Goal: Communication & Community: Share content

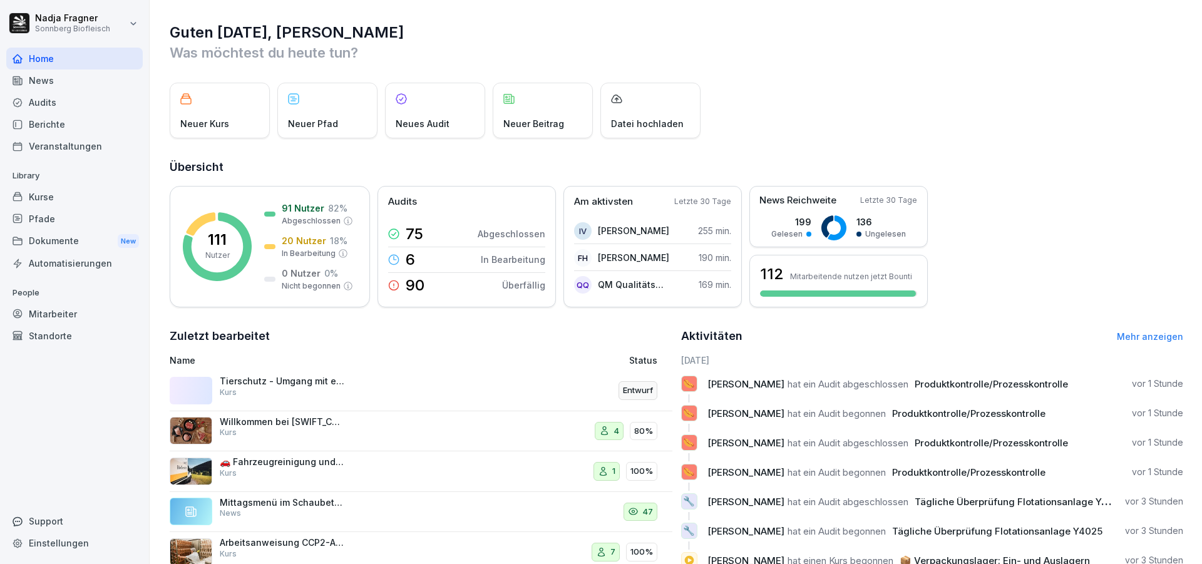
click at [63, 238] on div "Dokumente New" at bounding box center [74, 241] width 136 height 23
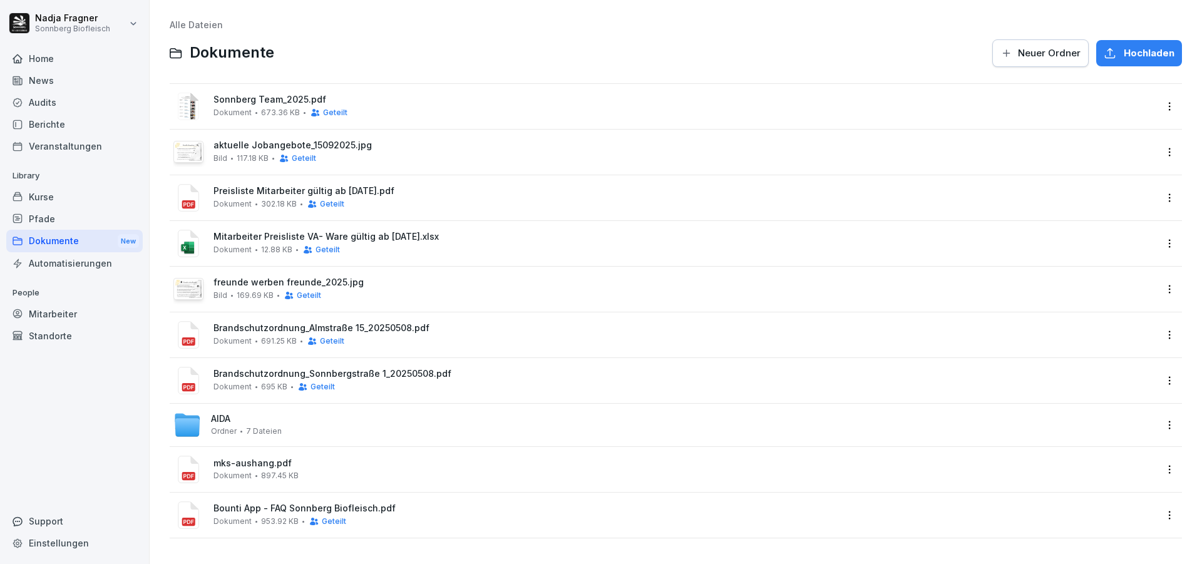
click at [227, 197] on span "Preisliste Mitarbeiter gültig ab [DATE].pdf" at bounding box center [684, 191] width 942 height 11
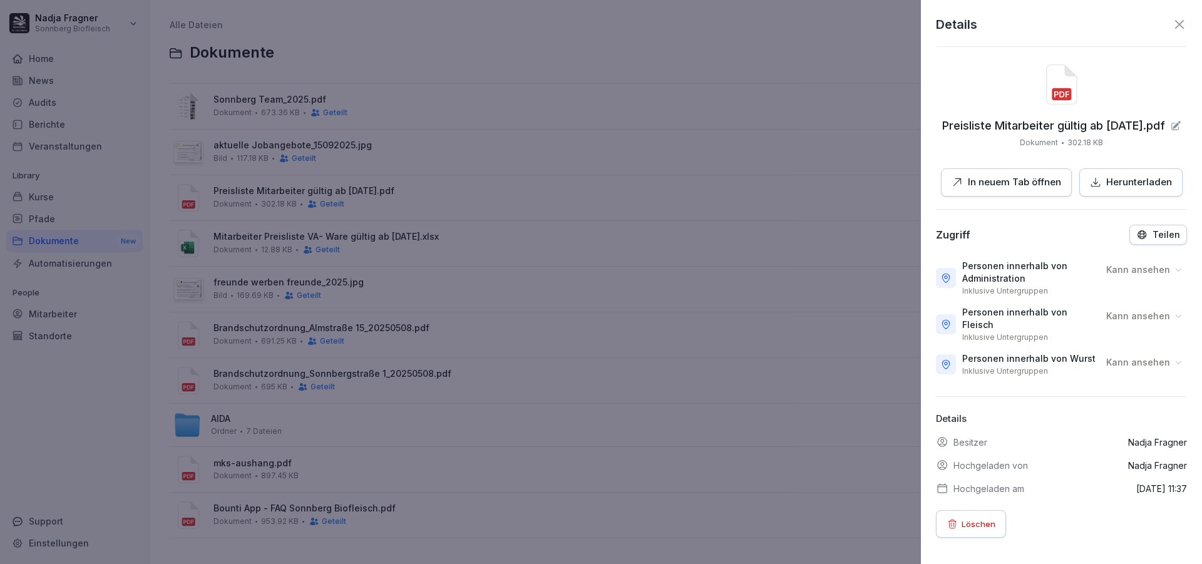
click at [967, 518] on p "Löschen" at bounding box center [978, 524] width 34 height 14
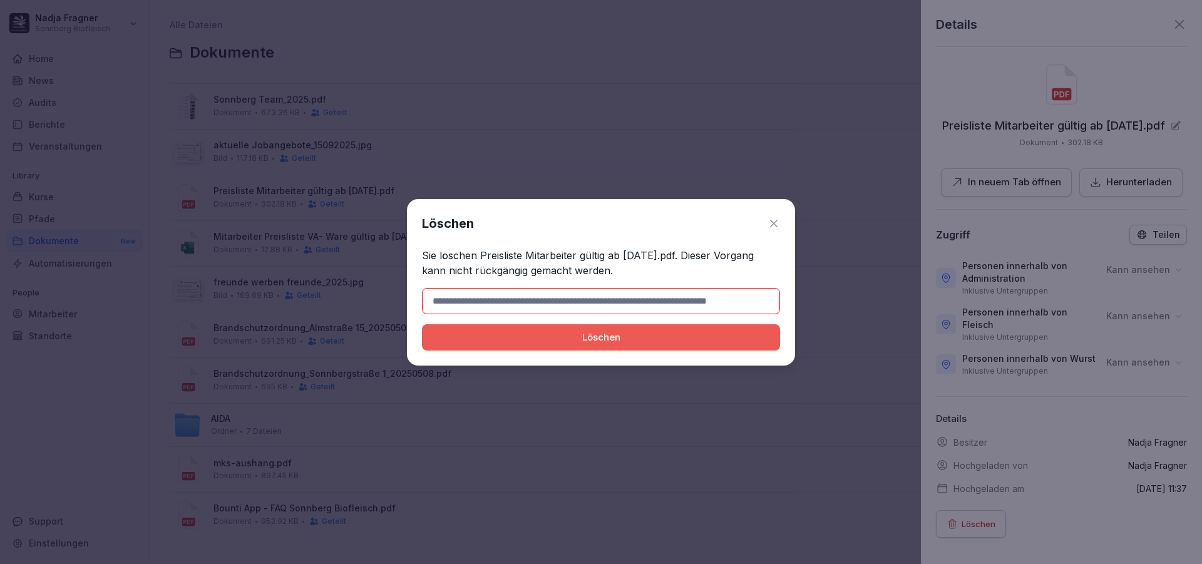
click at [656, 335] on div "Löschen" at bounding box center [601, 337] width 338 height 14
click at [685, 302] on input at bounding box center [601, 301] width 358 height 26
drag, startPoint x: 697, startPoint y: 254, endPoint x: 427, endPoint y: 248, distance: 269.8
click at [427, 248] on p "Sie löschen Preisliste Mitarbeiter gültig ab [DATE].pdf. Dieser Vorgang kann ni…" at bounding box center [601, 263] width 358 height 30
click at [513, 227] on div "Löschen" at bounding box center [601, 223] width 358 height 19
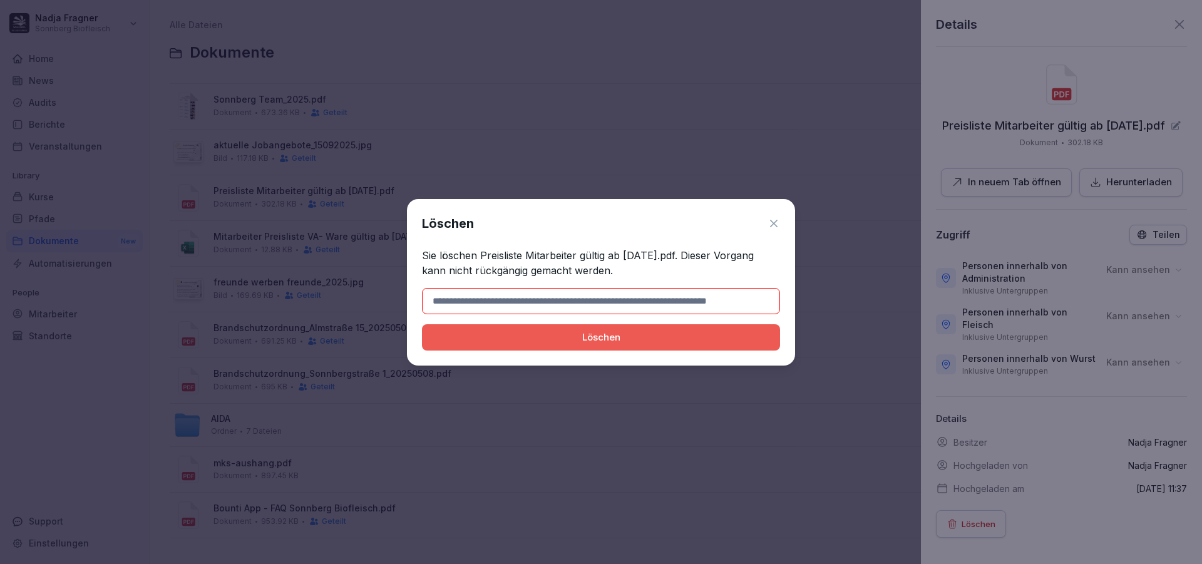
click at [485, 255] on p "Sie löschen Preisliste Mitarbeiter gültig ab [DATE].pdf. Dieser Vorgang kann ni…" at bounding box center [601, 263] width 358 height 30
drag, startPoint x: 480, startPoint y: 255, endPoint x: 697, endPoint y: 248, distance: 216.6
click at [697, 248] on p "Sie löschen Preisliste Mitarbeiter gültig ab [DATE].pdf. Dieser Vorgang kann ni…" at bounding box center [601, 263] width 358 height 30
copy p "Preisliste Mitarbeiter gültig ab [DATE].pdf"
click at [698, 304] on input at bounding box center [601, 301] width 358 height 26
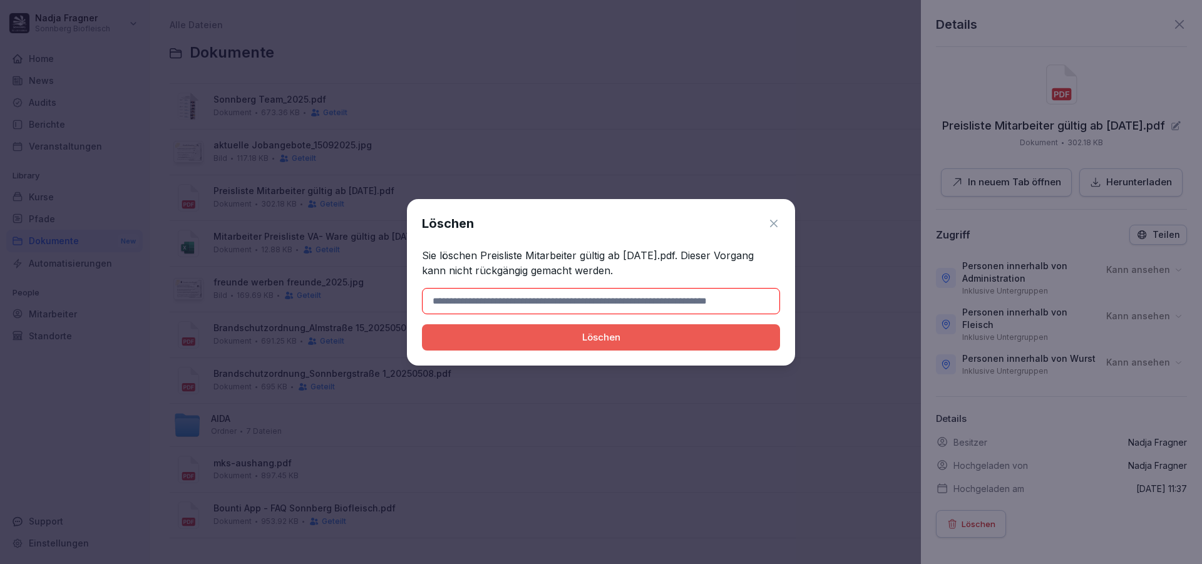
paste input "**********"
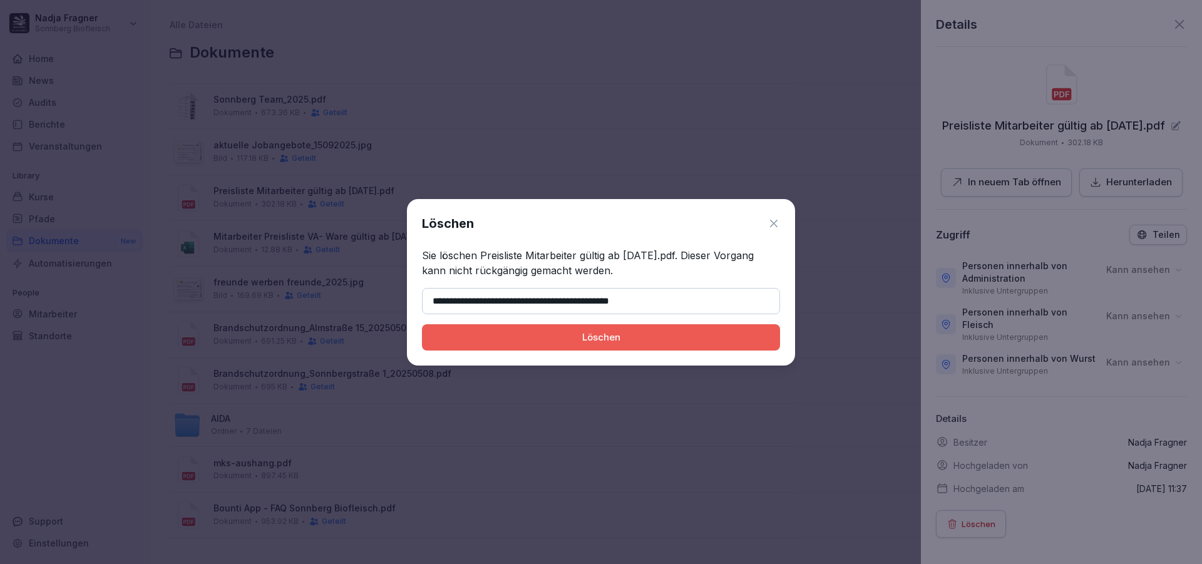
type input "**********"
click at [654, 329] on button "Löschen" at bounding box center [601, 337] width 358 height 26
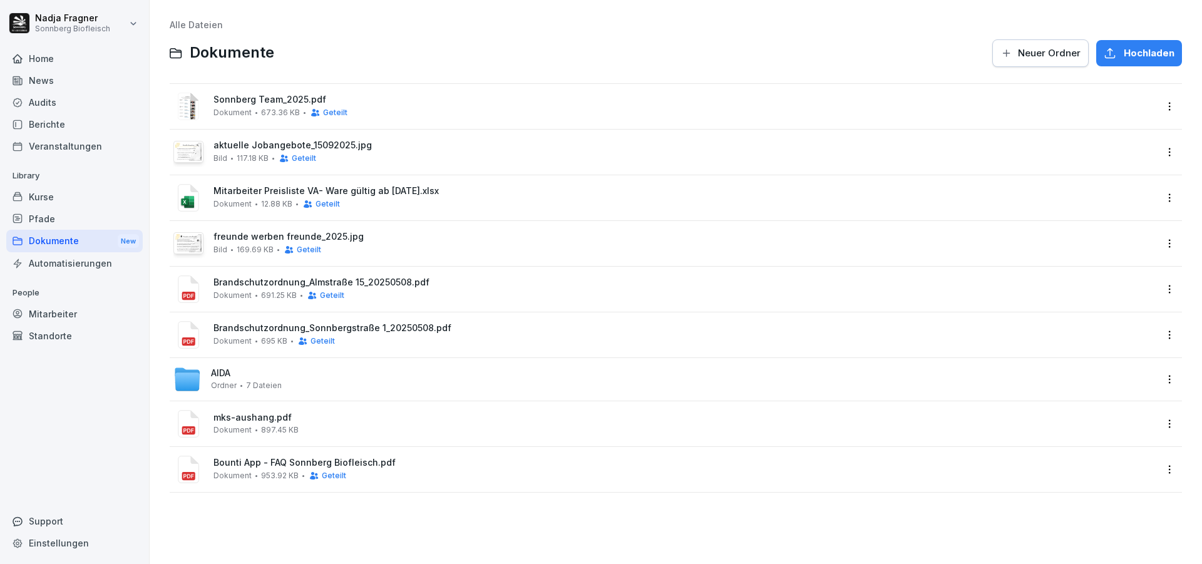
click at [1125, 50] on span "Hochladen" at bounding box center [1148, 53] width 51 height 14
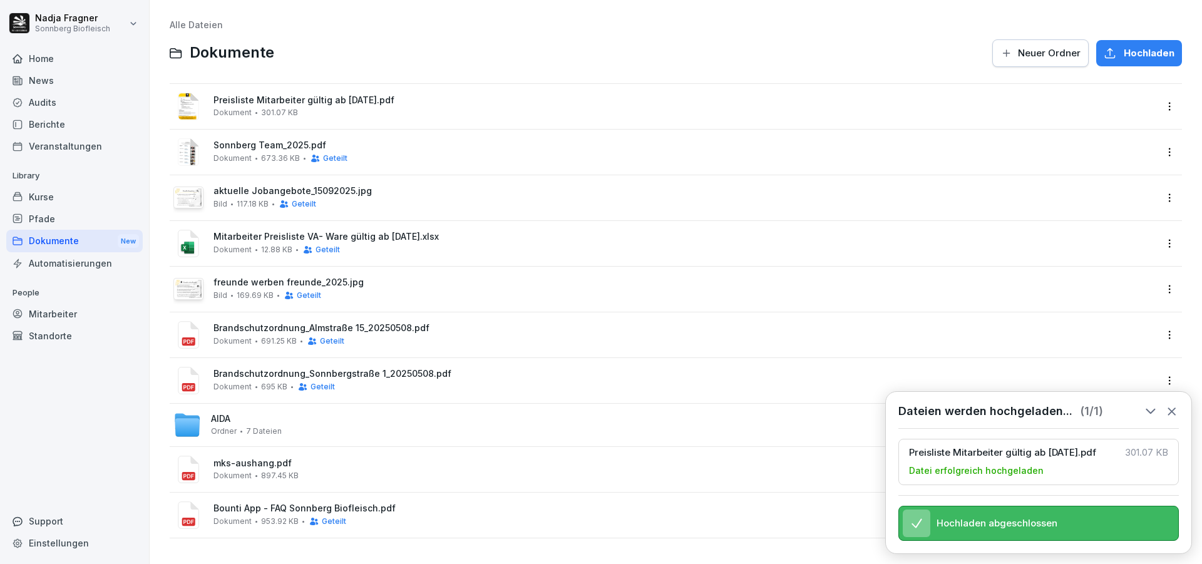
click at [289, 105] on span "Preisliste Mitarbeiter gültig ab [DATE].pdf" at bounding box center [684, 100] width 942 height 11
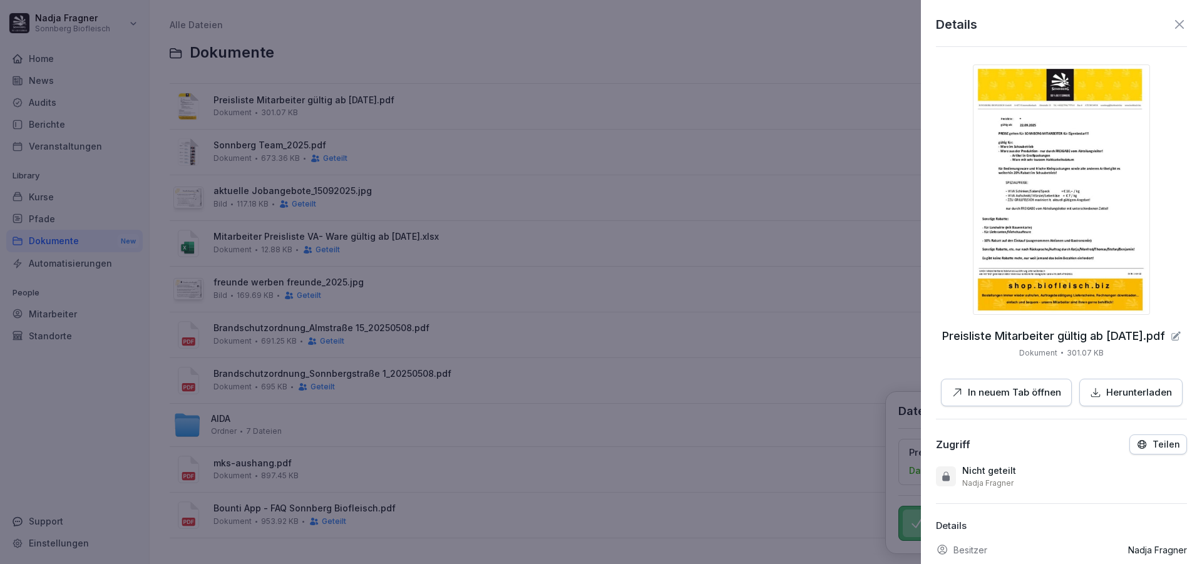
click at [1167, 445] on p "Teilen" at bounding box center [1166, 444] width 28 height 10
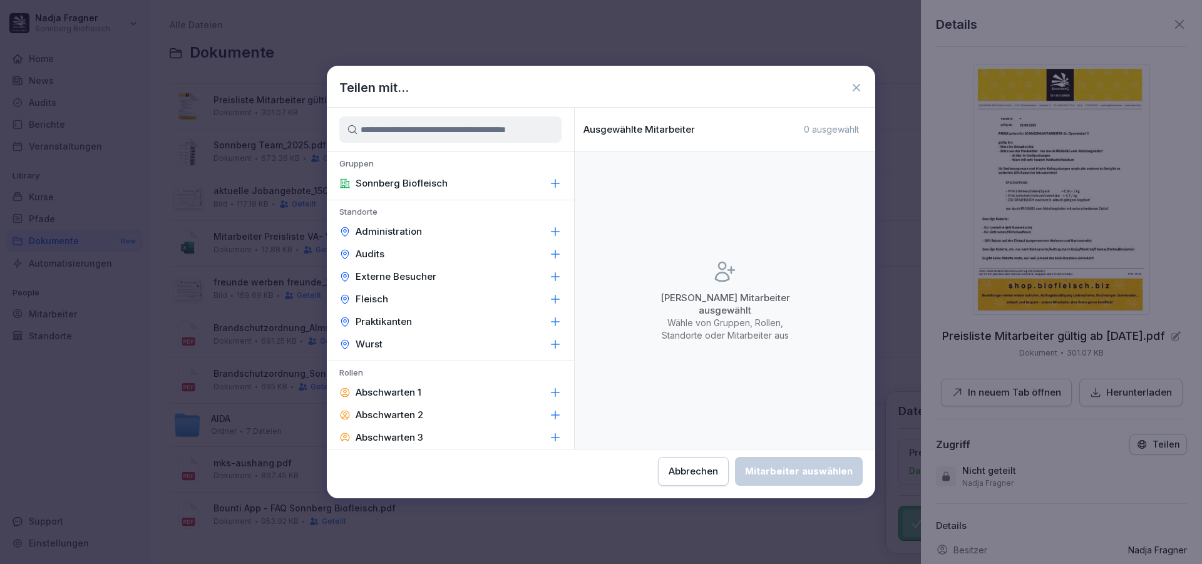
click at [451, 225] on div "Administration" at bounding box center [450, 231] width 247 height 23
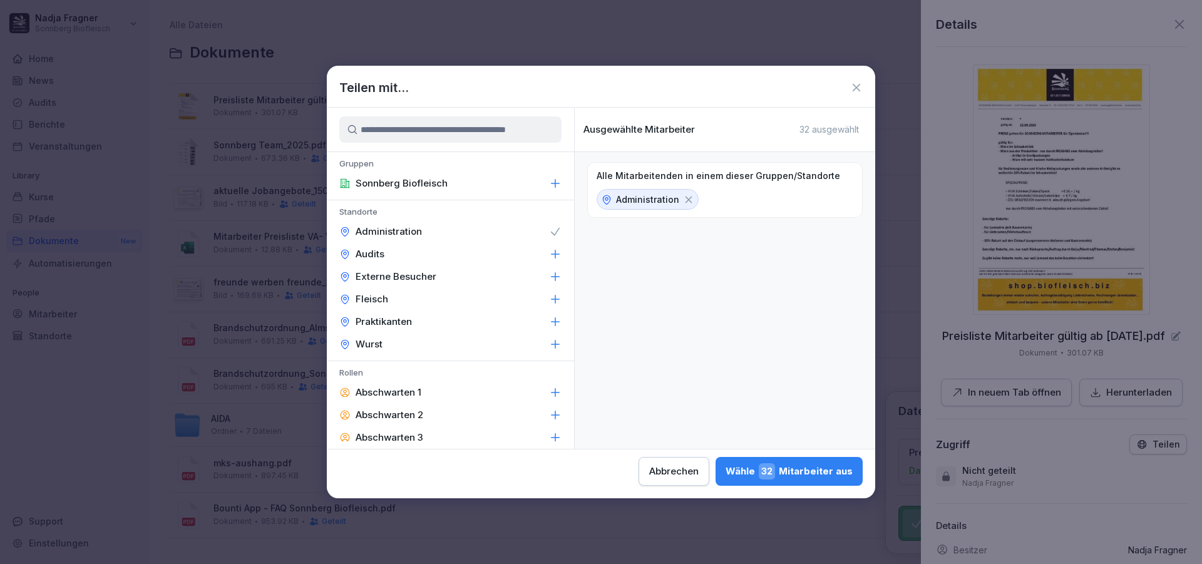
click at [451, 305] on div "Fleisch" at bounding box center [450, 299] width 247 height 23
click at [439, 341] on div "Wurst" at bounding box center [450, 344] width 247 height 23
click at [821, 469] on div "Wähle 109 Mitarbeiter aus" at bounding box center [786, 471] width 132 height 16
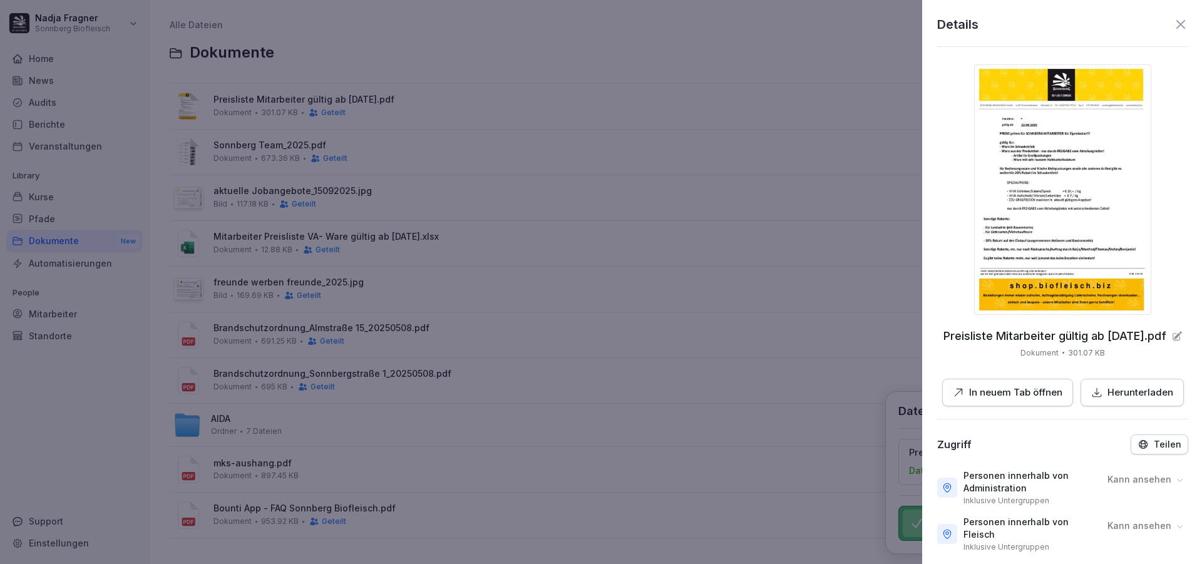
click at [555, 37] on div at bounding box center [601, 282] width 1202 height 564
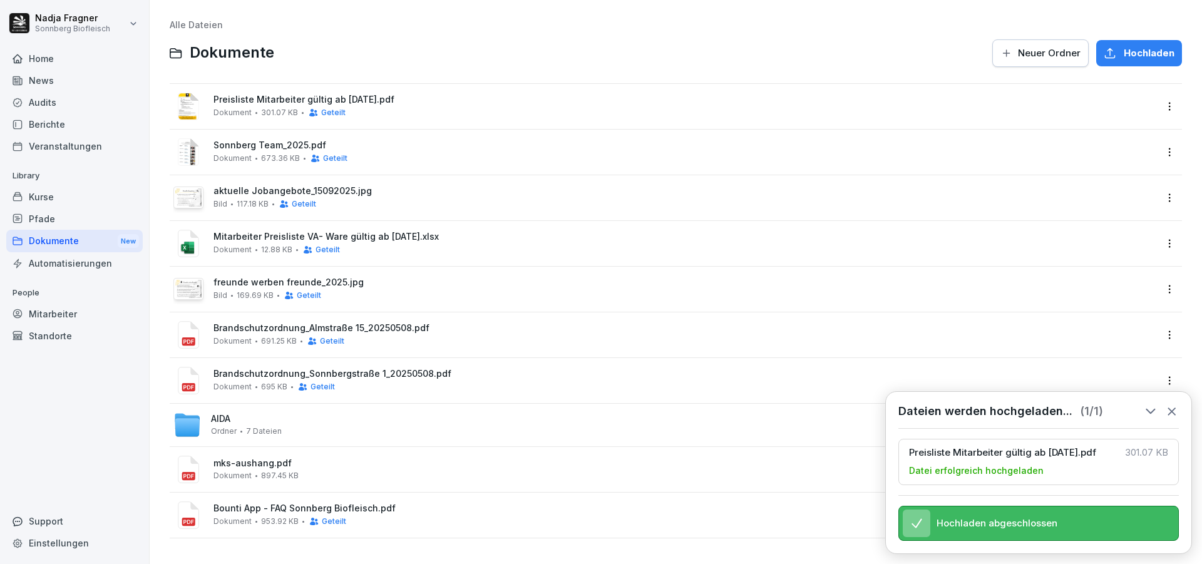
click at [72, 76] on div "News" at bounding box center [74, 80] width 136 height 22
click at [69, 81] on div "News" at bounding box center [74, 80] width 136 height 22
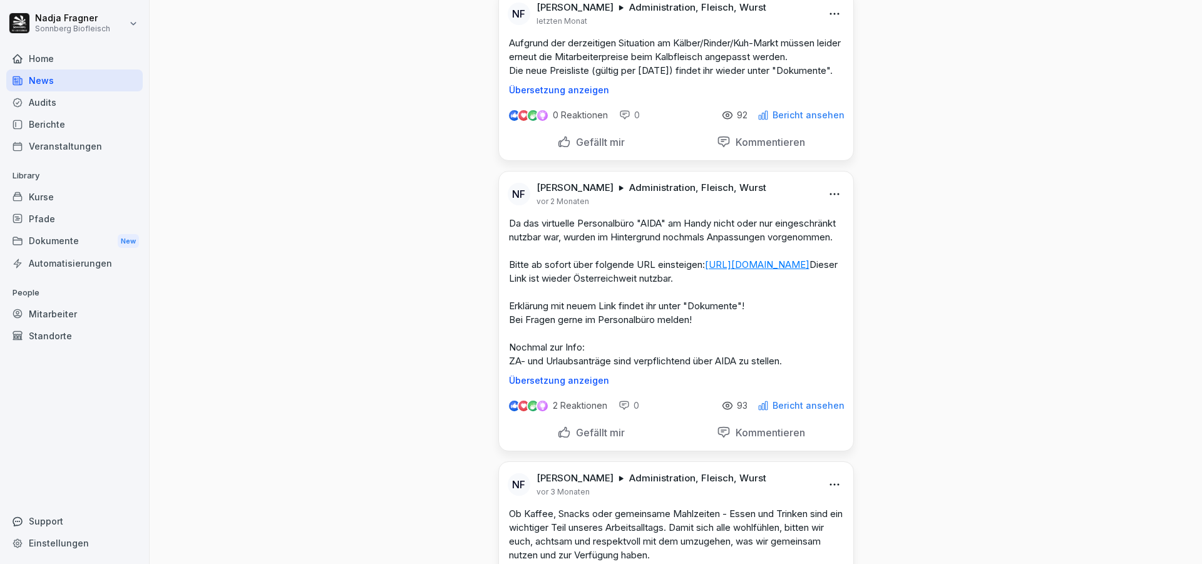
scroll to position [939, 0]
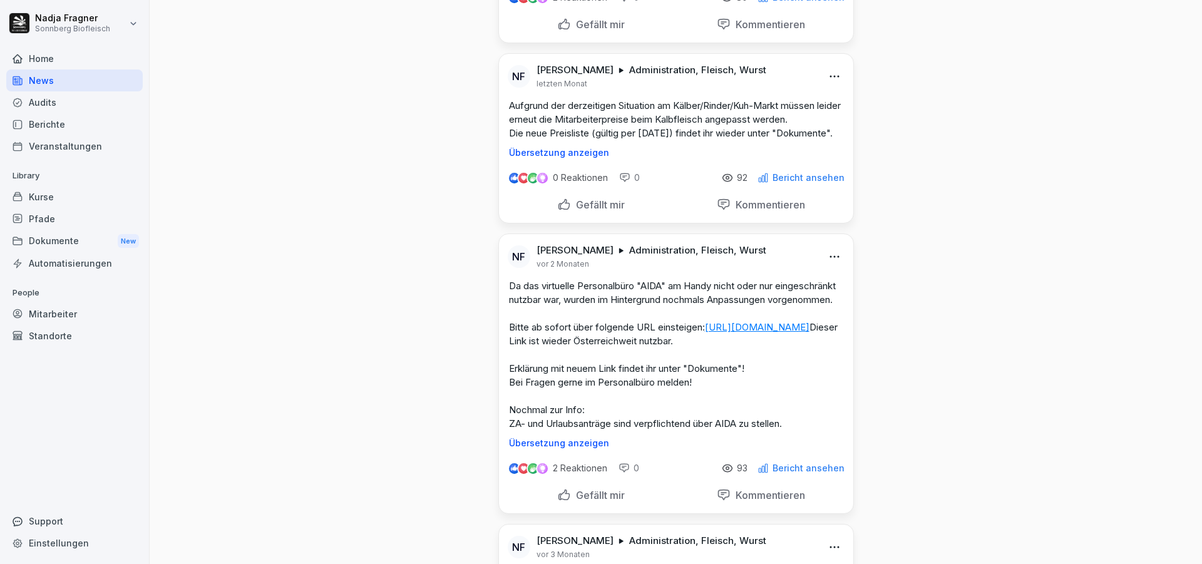
drag, startPoint x: 499, startPoint y: 104, endPoint x: 816, endPoint y: 145, distance: 319.3
click at [816, 145] on div "Aufgrund der derzeitigen Situation am Kälber/Rinder/Kuh-Markt müssen leider ern…" at bounding box center [676, 128] width 354 height 59
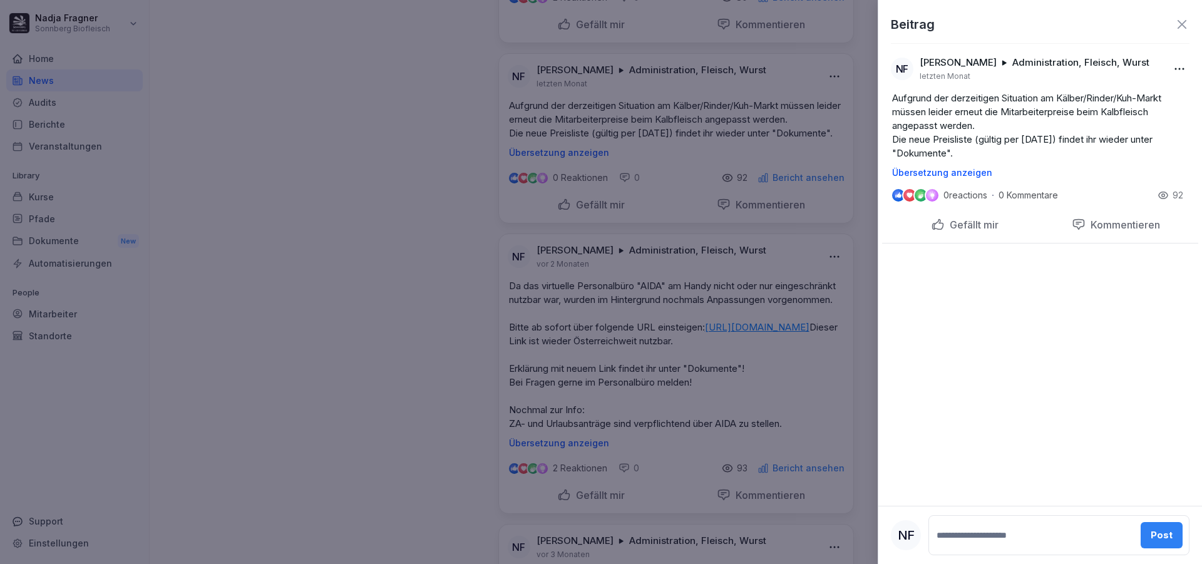
copy p "Aufgrund der derzeitigen Situation am Kälber/Rinder/Kuh-Markt müssen leider ern…"
click at [374, 103] on div at bounding box center [601, 282] width 1202 height 564
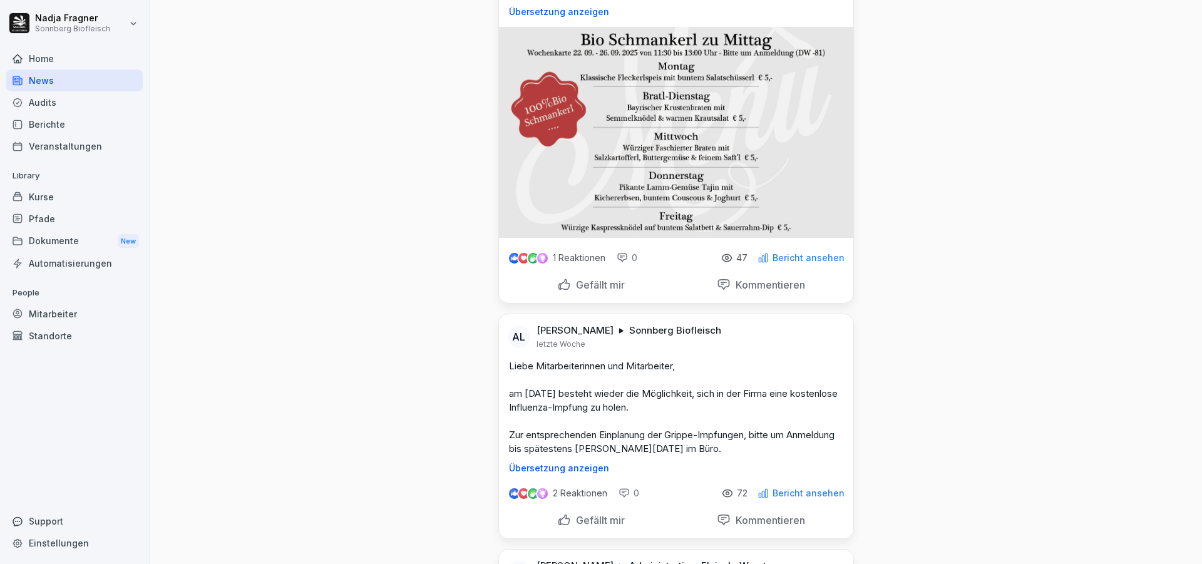
scroll to position [0, 0]
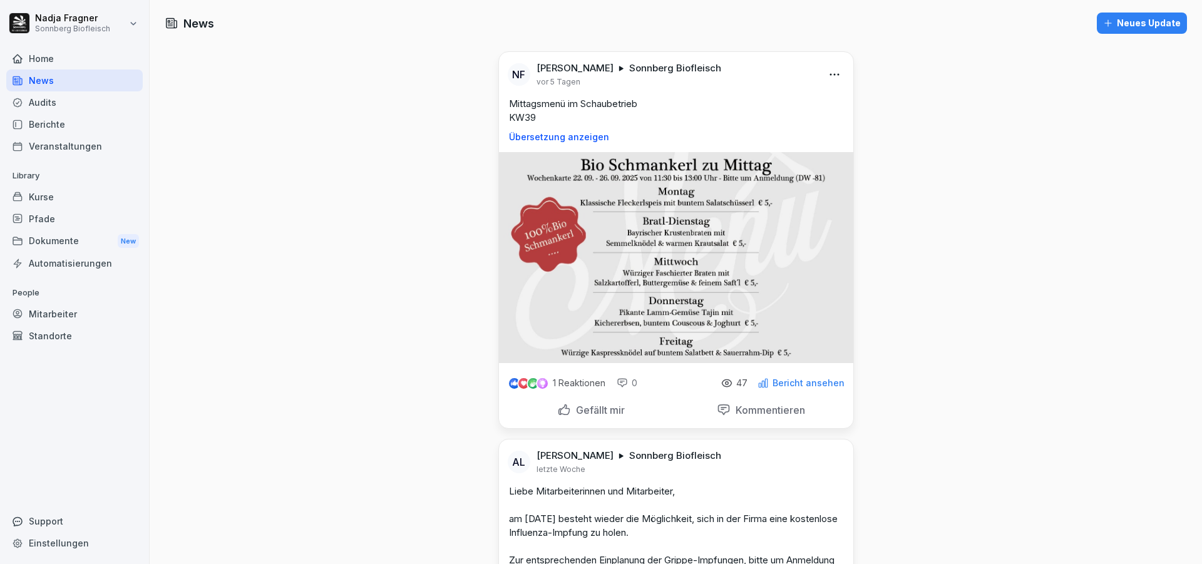
click at [1112, 28] on div "Neues Update" at bounding box center [1142, 23] width 78 height 14
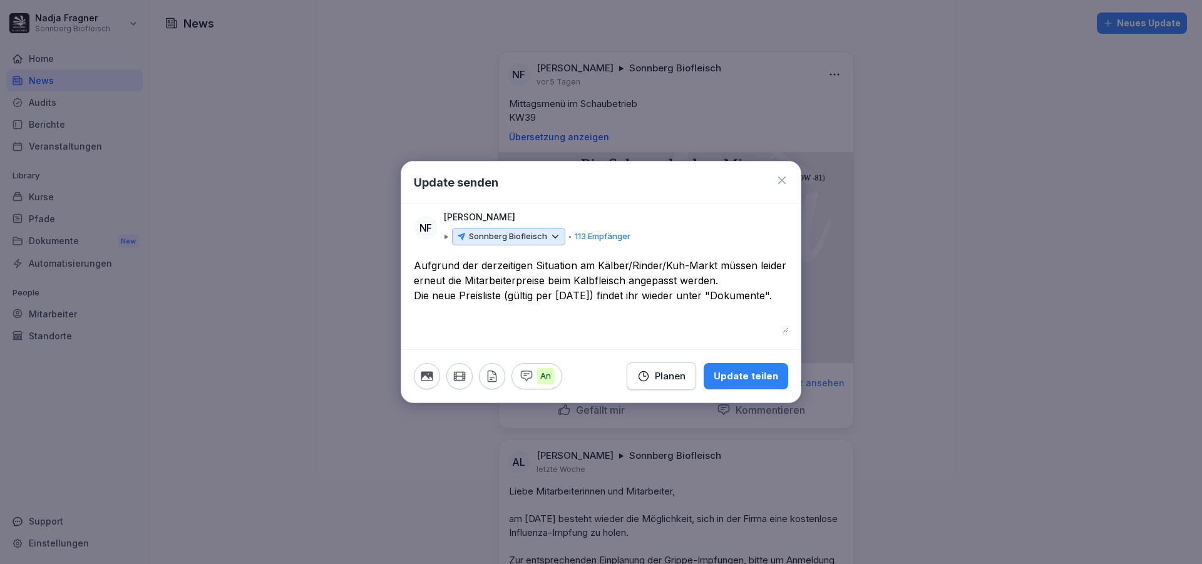
click at [570, 295] on textarea "**********" at bounding box center [601, 295] width 374 height 75
click at [569, 293] on textarea "**********" at bounding box center [601, 295] width 374 height 75
click at [607, 297] on textarea "**********" at bounding box center [601, 295] width 374 height 75
click at [626, 278] on textarea "**********" at bounding box center [601, 295] width 374 height 75
click at [586, 285] on textarea "**********" at bounding box center [601, 295] width 374 height 75
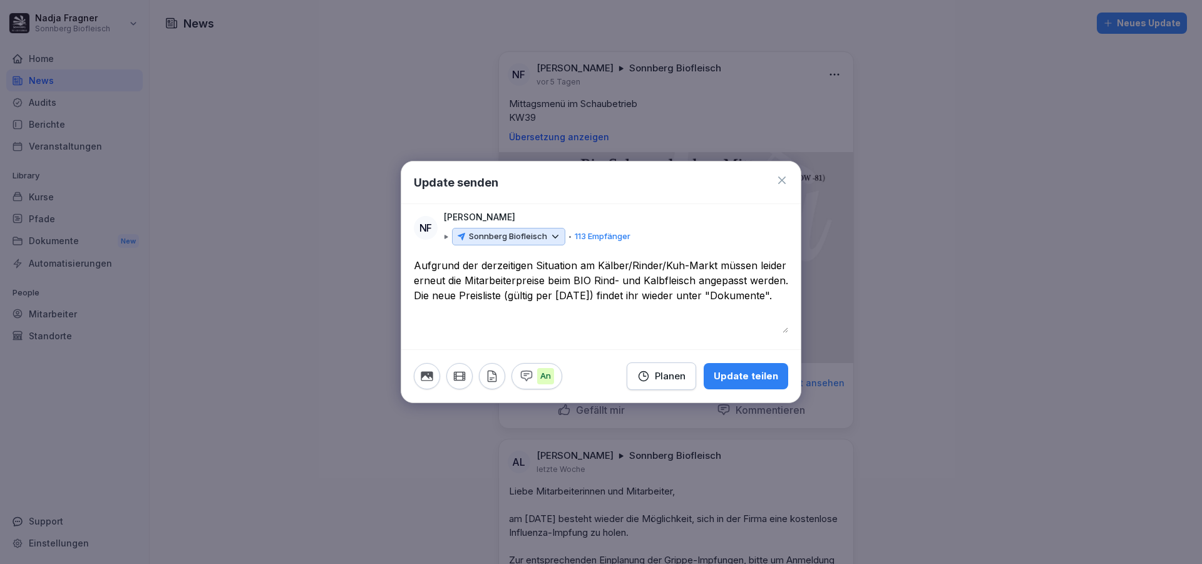
type textarea "**********"
click at [561, 234] on div "Sonnberg Biofleisch" at bounding box center [508, 237] width 113 height 18
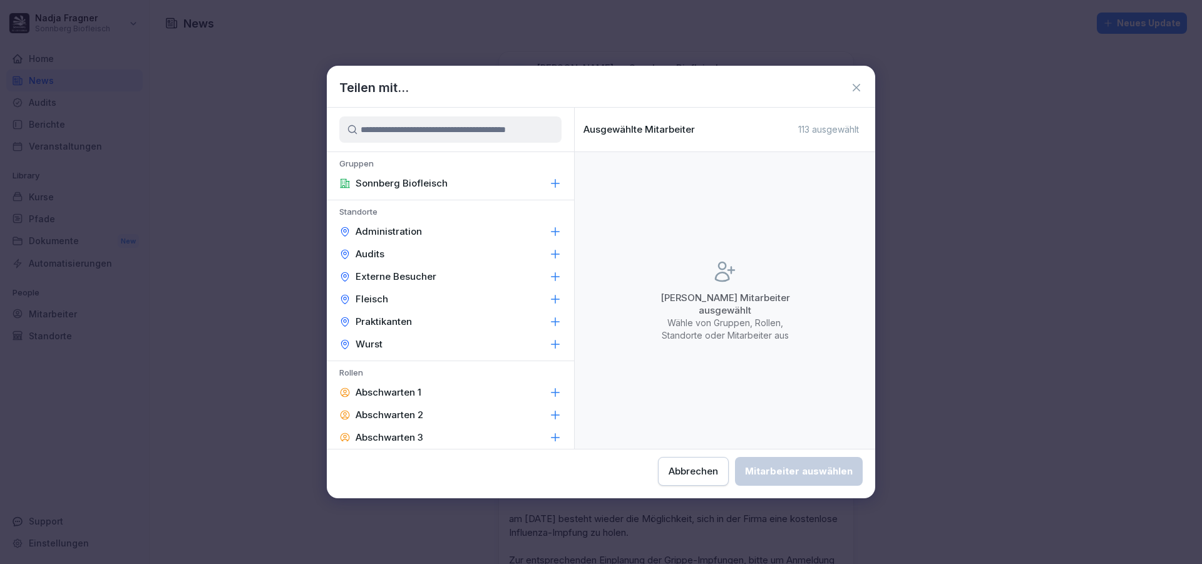
click at [457, 228] on div "Administration" at bounding box center [450, 231] width 247 height 23
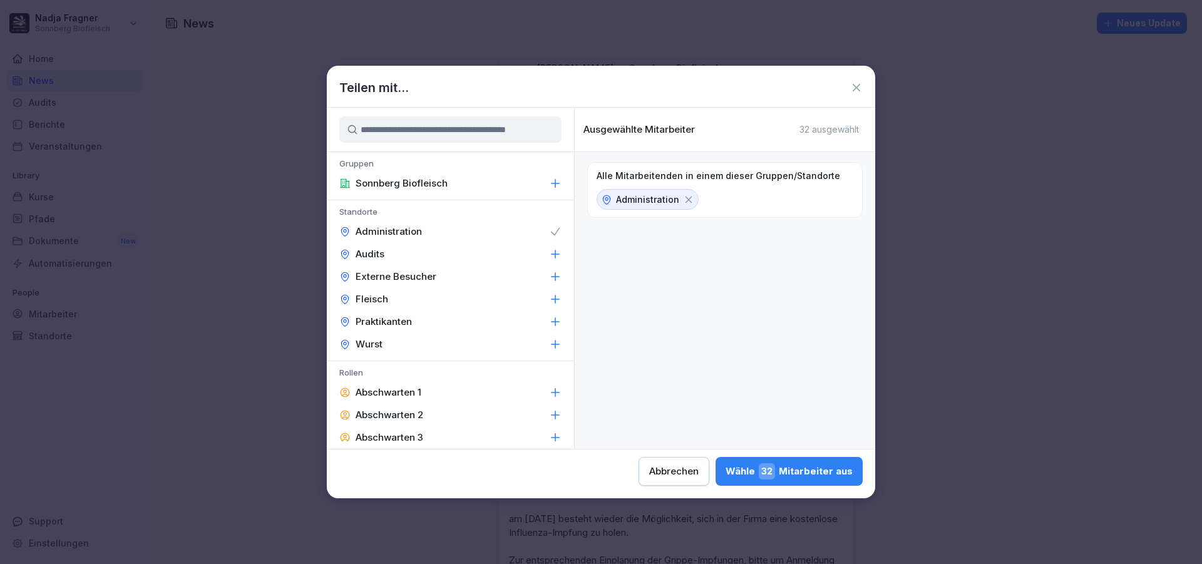
click at [429, 302] on div "Fleisch" at bounding box center [450, 299] width 247 height 23
click at [420, 347] on div "Wurst" at bounding box center [450, 344] width 247 height 23
click at [787, 472] on div "Wähle 109 Mitarbeiter aus" at bounding box center [786, 471] width 132 height 16
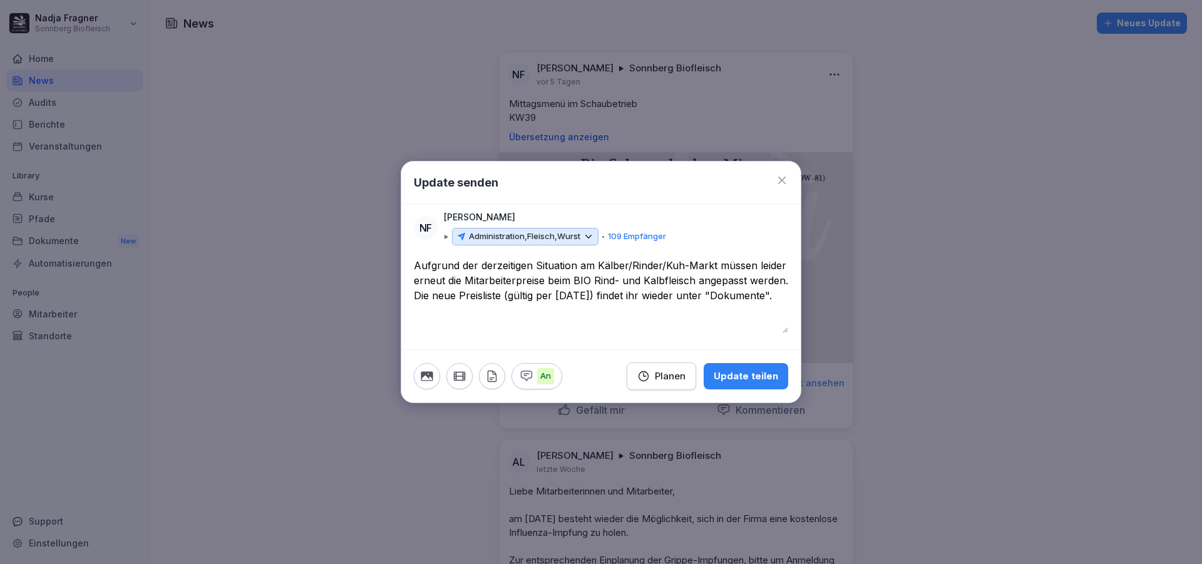
click at [733, 369] on div "Update teilen" at bounding box center [745, 376] width 64 height 14
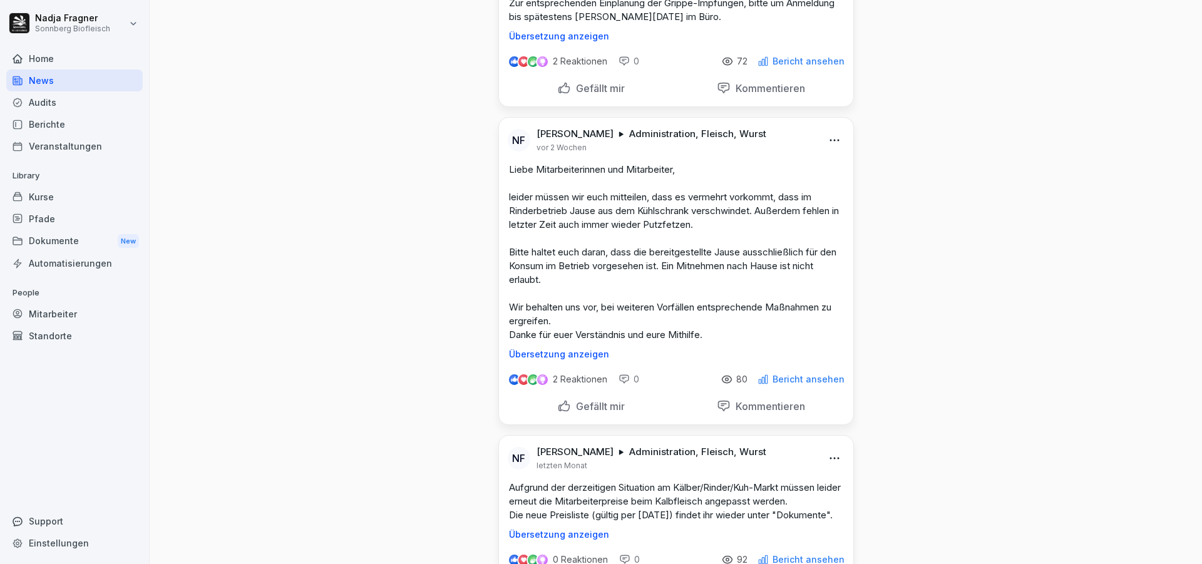
scroll to position [1001, 0]
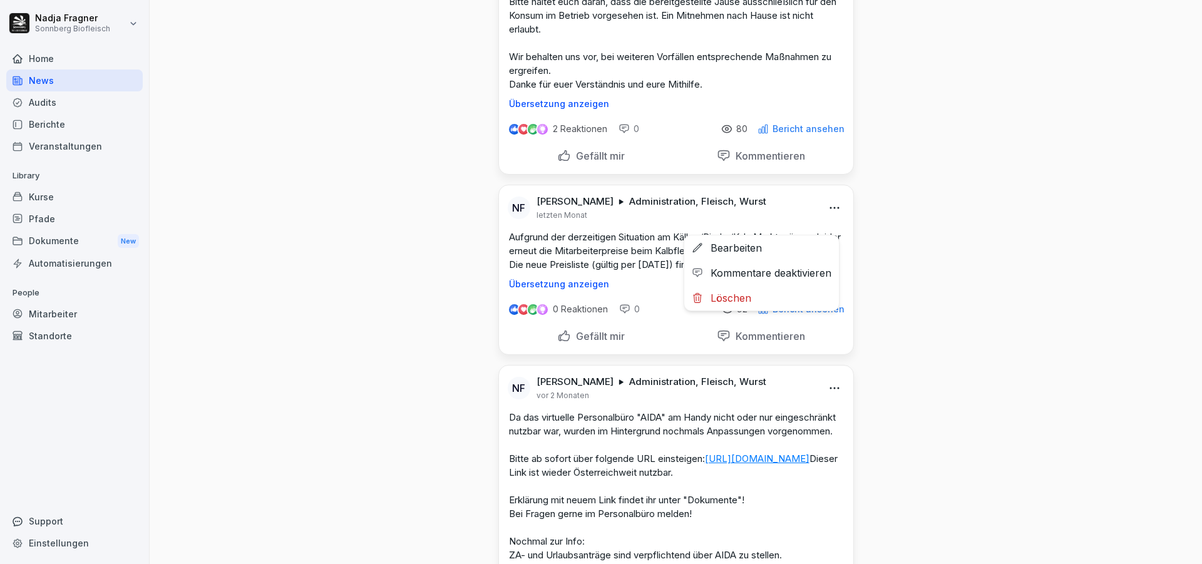
click at [834, 217] on html "[PERSON_NAME] Sonnberg Biofleisch Home News Audits Berichte Veranstaltungen Lib…" at bounding box center [601, 282] width 1202 height 564
click at [771, 297] on div "Löschen" at bounding box center [761, 297] width 155 height 25
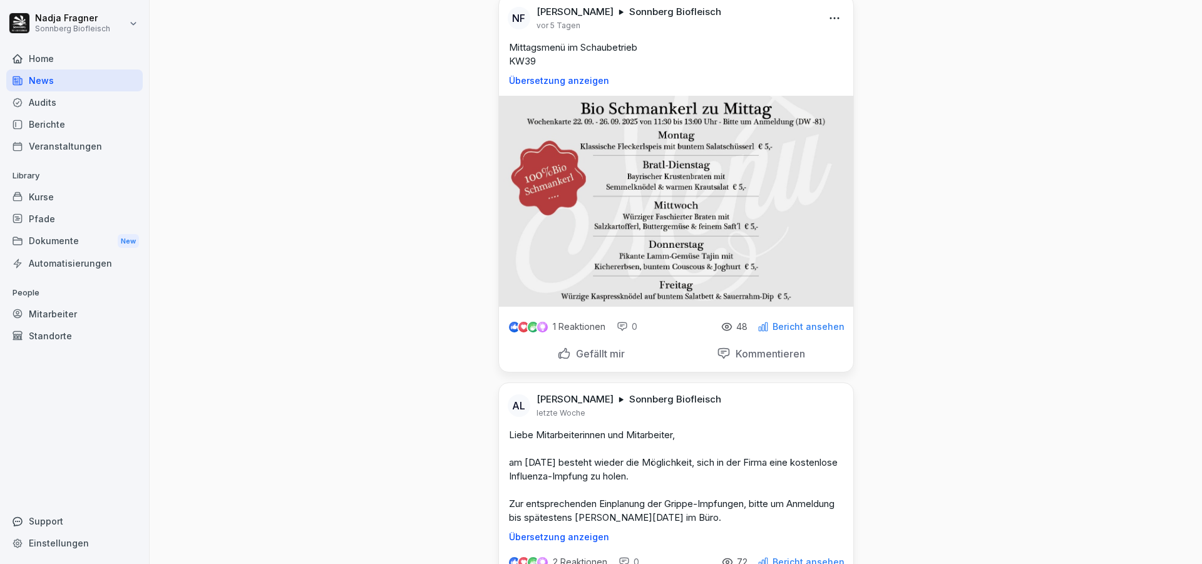
scroll to position [0, 0]
